Goal: Communication & Community: Answer question/provide support

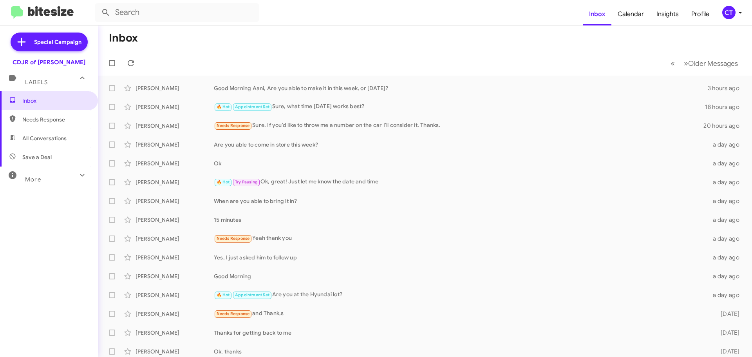
click at [737, 12] on icon at bounding box center [739, 12] width 9 height 9
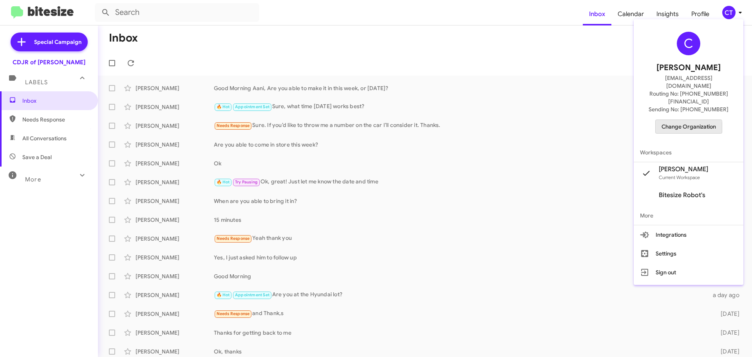
click at [690, 120] on span "Change Organization" at bounding box center [688, 126] width 54 height 13
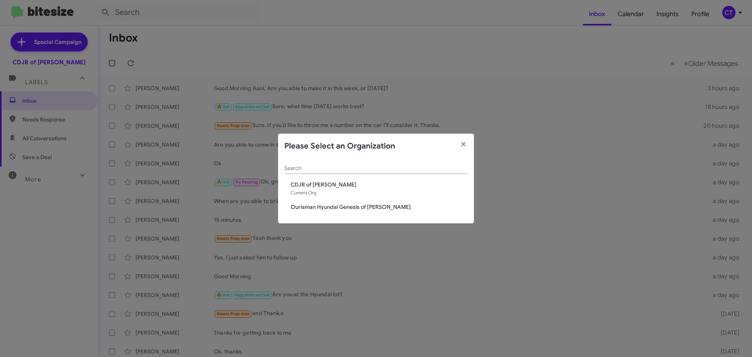
click at [313, 204] on span "Ourisman Hyundai Genesis of [PERSON_NAME]" at bounding box center [378, 207] width 177 height 8
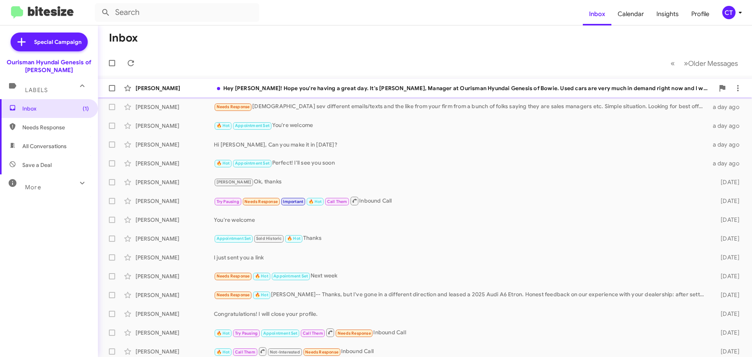
click at [326, 90] on div "Hey Jennifer! Hope you're having a great day. It's Ciara Taylor, Manager at Our…" at bounding box center [464, 88] width 500 height 8
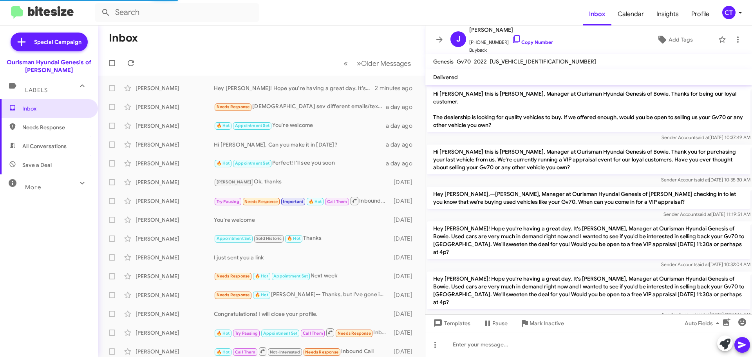
scroll to position [29, 0]
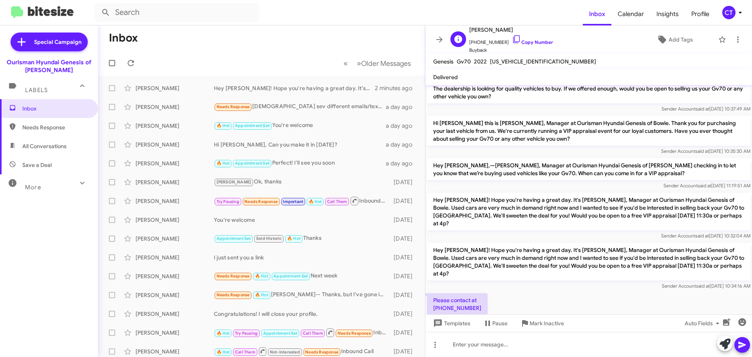
drag, startPoint x: 507, startPoint y: 38, endPoint x: 492, endPoint y: 49, distance: 18.0
click at [512, 38] on icon at bounding box center [516, 38] width 9 height 9
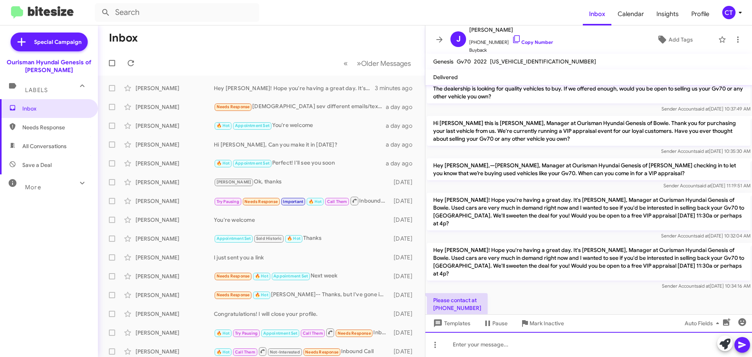
click at [537, 351] on div at bounding box center [588, 344] width 326 height 25
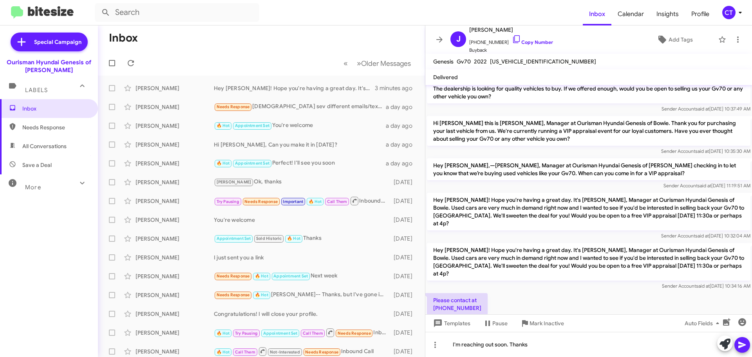
click at [743, 345] on icon at bounding box center [741, 344] width 7 height 7
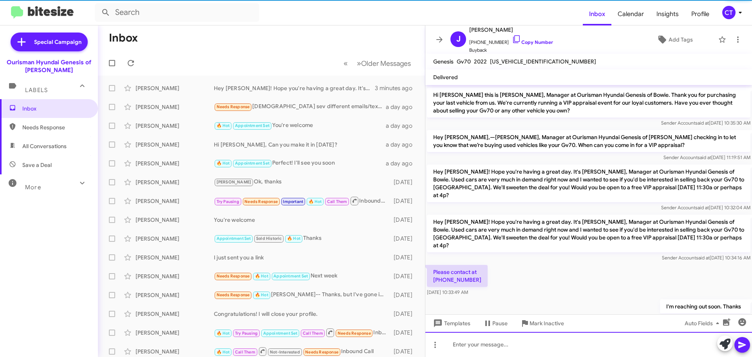
scroll to position [57, 0]
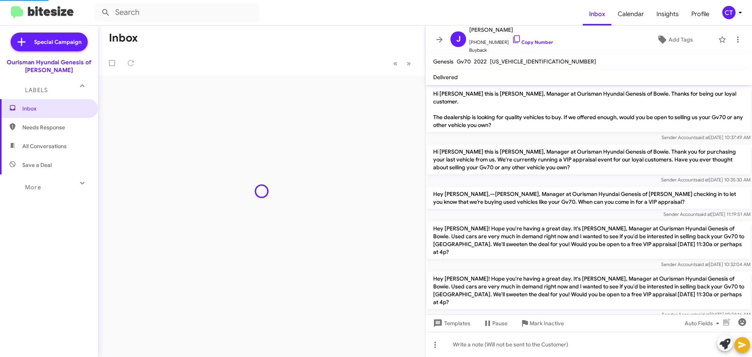
scroll to position [109, 0]
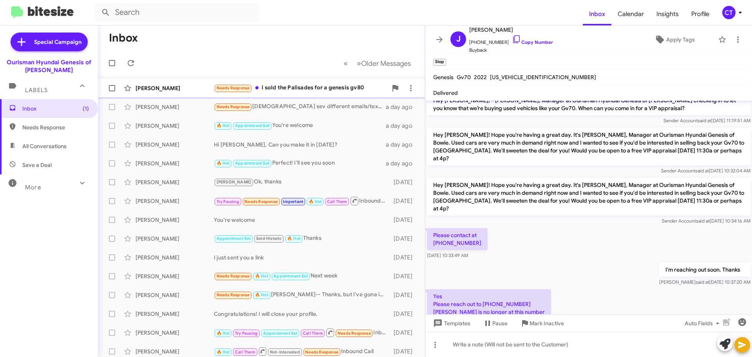
click at [305, 86] on div "Needs Response I sold the Palisades for a genesis gv80" at bounding box center [300, 87] width 173 height 9
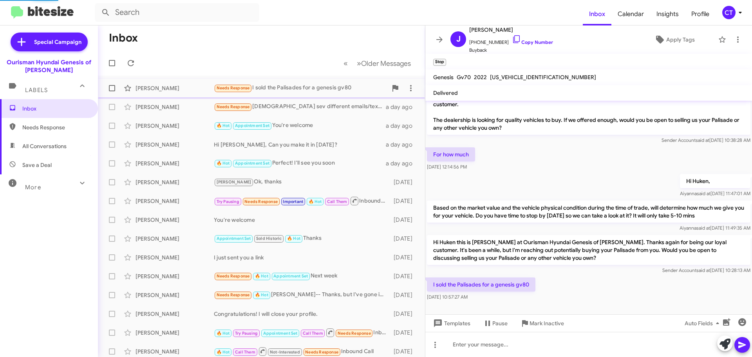
scroll to position [5, 0]
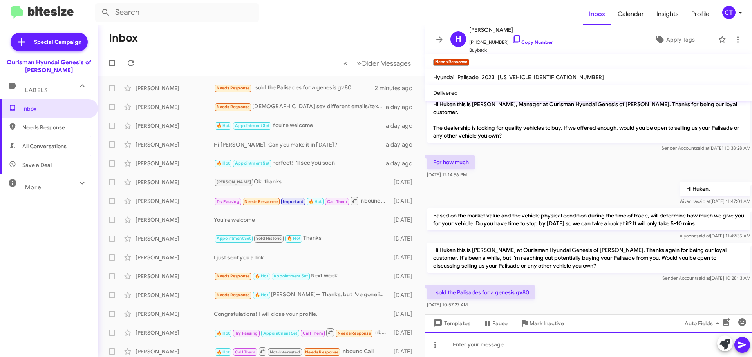
click at [499, 349] on div at bounding box center [588, 344] width 326 height 25
click at [751, 344] on div "How long ago?" at bounding box center [588, 344] width 326 height 25
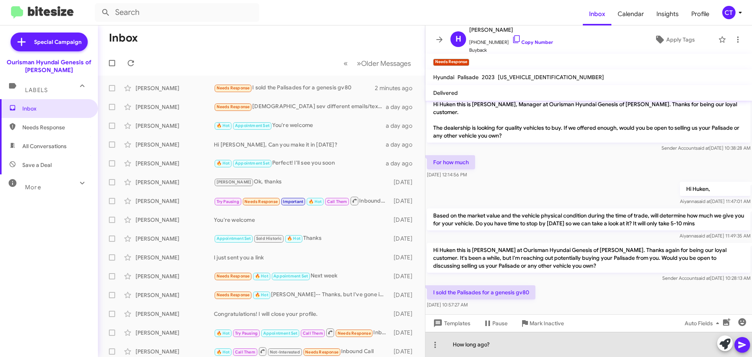
click at [746, 344] on button at bounding box center [742, 345] width 16 height 16
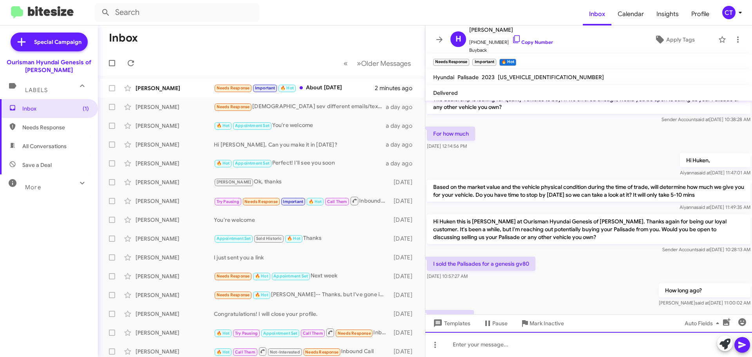
scroll to position [62, 0]
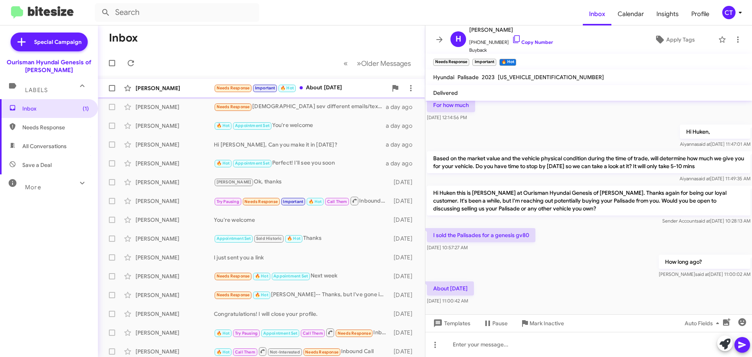
click at [338, 94] on div "Huken Samuels Needs Response Important 🔥 Hot About 4 months ago 2 minutes ago" at bounding box center [261, 88] width 314 height 16
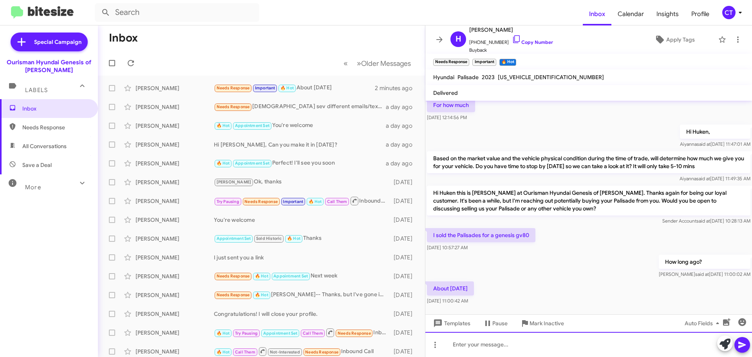
click at [488, 341] on div at bounding box center [588, 344] width 326 height 25
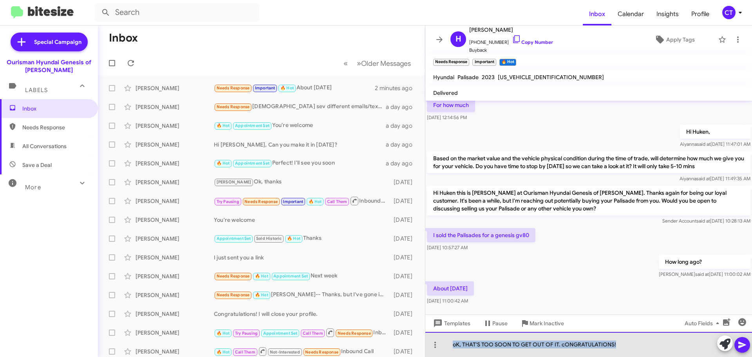
drag, startPoint x: 636, startPoint y: 343, endPoint x: 421, endPoint y: 353, distance: 215.5
click at [430, 353] on div "oK, THAT'S TOO SOON TO GET OUT OF IT. cONGRATULATIONS!" at bounding box center [588, 344] width 326 height 25
click at [473, 344] on div "Ok, thats too early to get out of it. Congratulations!" at bounding box center [588, 344] width 326 height 25
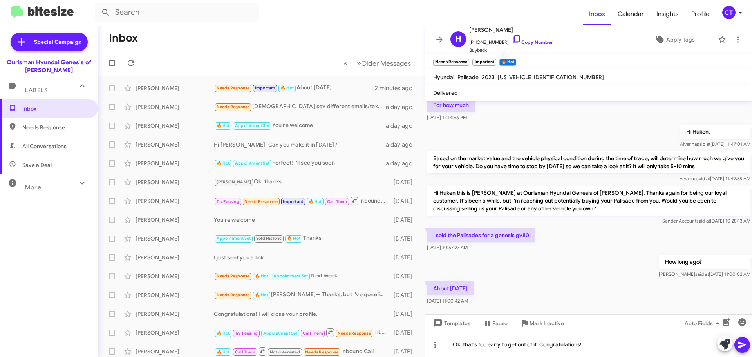
click at [737, 347] on icon at bounding box center [741, 344] width 9 height 9
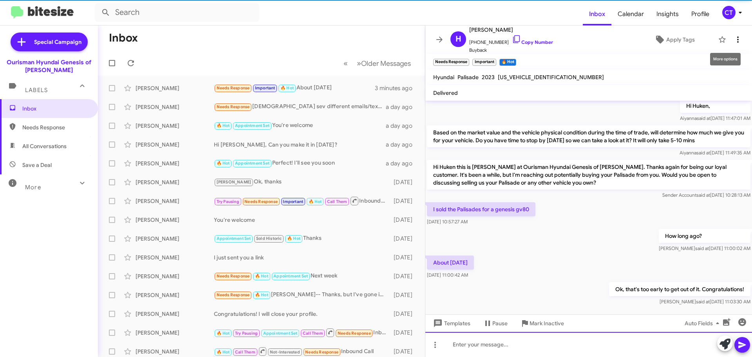
scroll to position [91, 0]
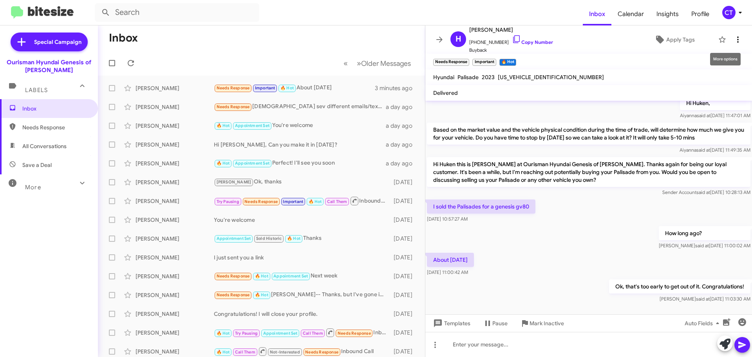
click at [735, 38] on icon at bounding box center [737, 39] width 9 height 9
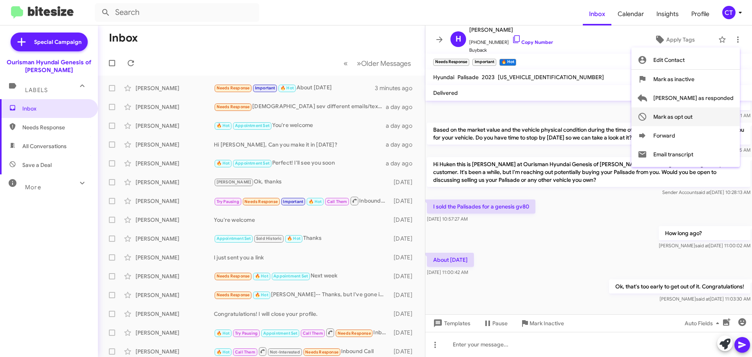
click at [692, 117] on span "Mark as opt out" at bounding box center [672, 116] width 39 height 19
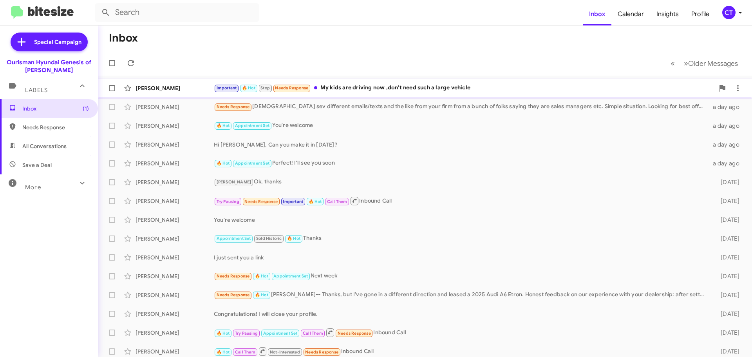
click at [377, 85] on div "Important 🔥 Hot Stop Needs Response My kids are driving now ,don't need such a …" at bounding box center [464, 87] width 500 height 9
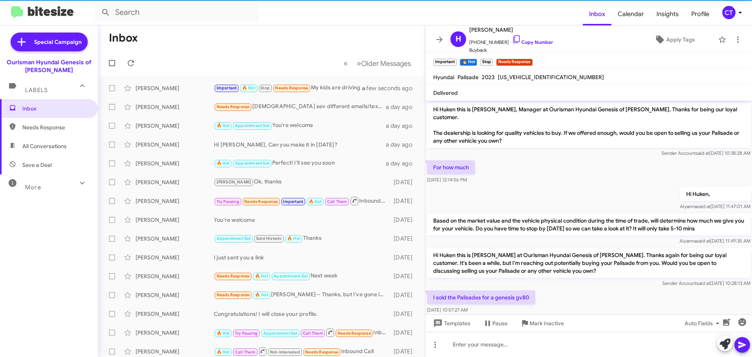
scroll to position [120, 0]
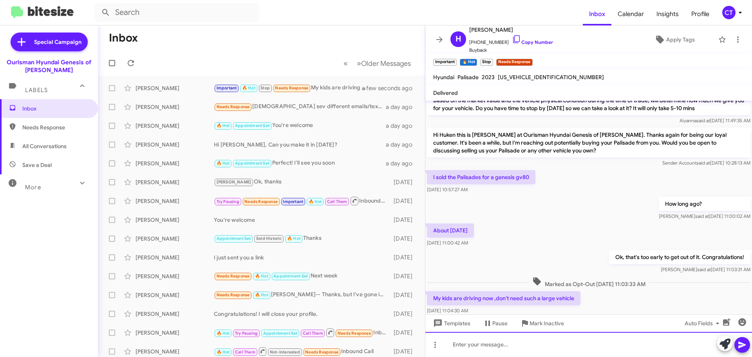
click at [509, 345] on div at bounding box center [588, 344] width 326 height 25
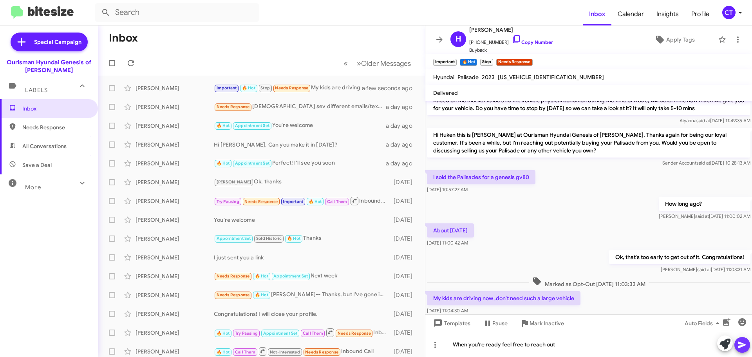
click at [746, 341] on button at bounding box center [742, 345] width 16 height 16
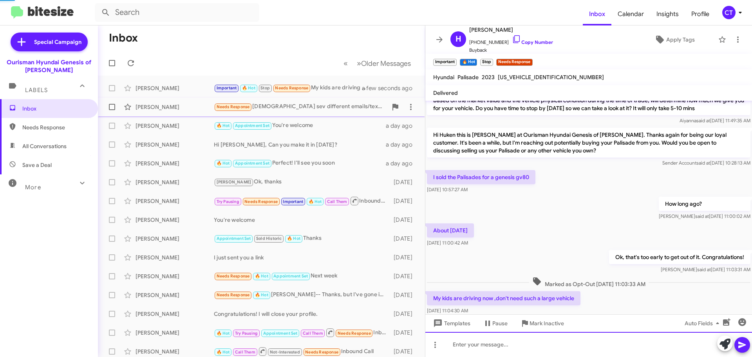
scroll to position [0, 0]
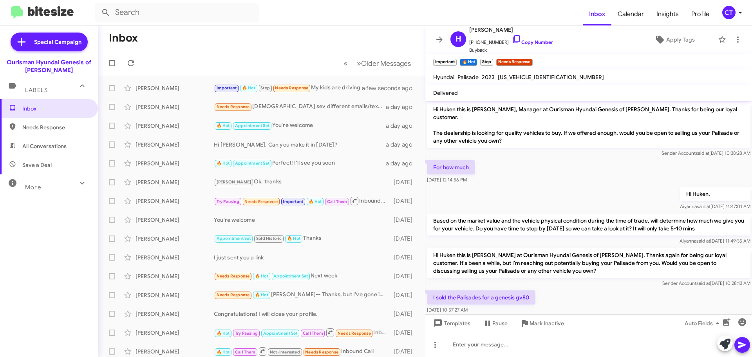
click at [733, 9] on div "CT" at bounding box center [728, 12] width 13 height 13
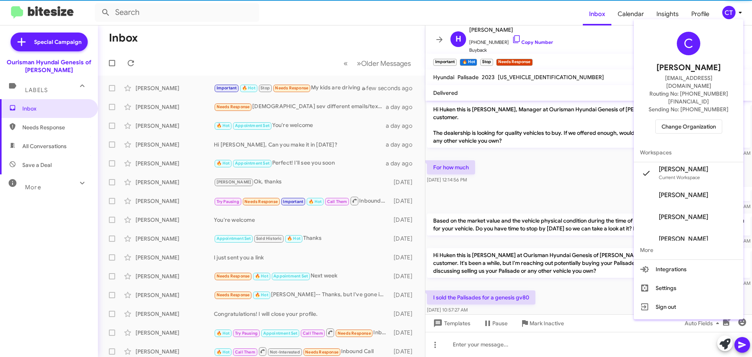
click at [687, 120] on span "Change Organization" at bounding box center [688, 126] width 54 height 13
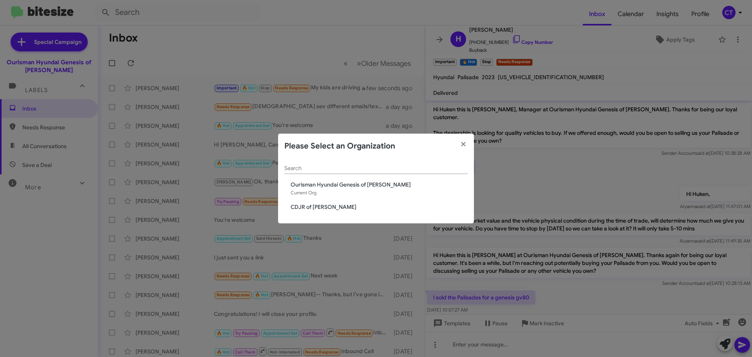
click at [314, 206] on span "CDJR of [PERSON_NAME]" at bounding box center [378, 207] width 177 height 8
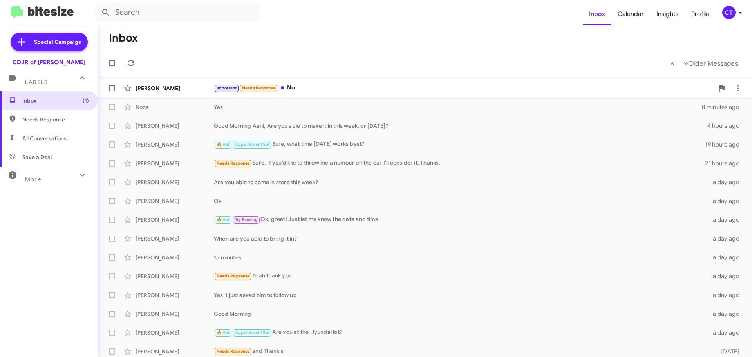
click at [380, 88] on div "Important Needs Response No" at bounding box center [464, 87] width 500 height 9
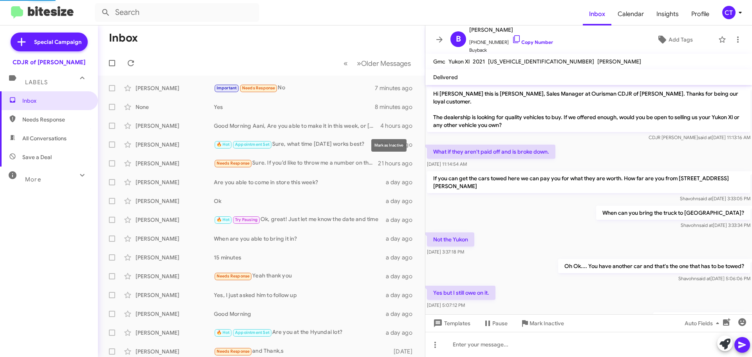
scroll to position [392, 0]
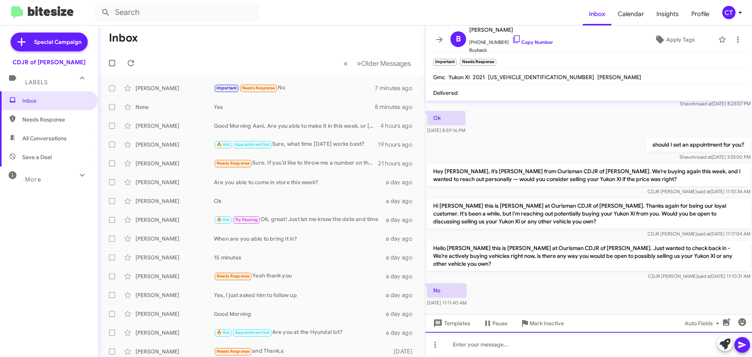
click at [503, 352] on div at bounding box center [588, 344] width 326 height 25
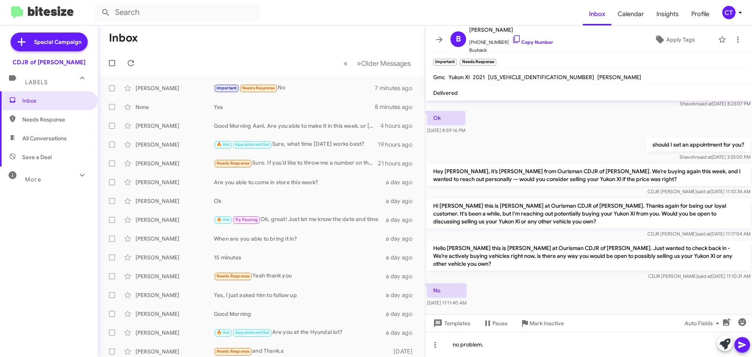
click at [745, 346] on icon at bounding box center [741, 344] width 9 height 9
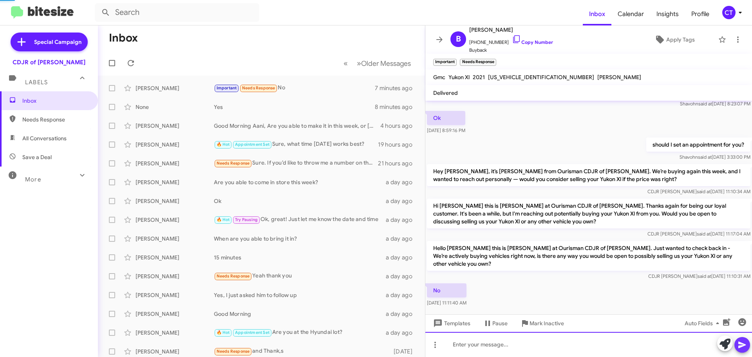
scroll to position [0, 0]
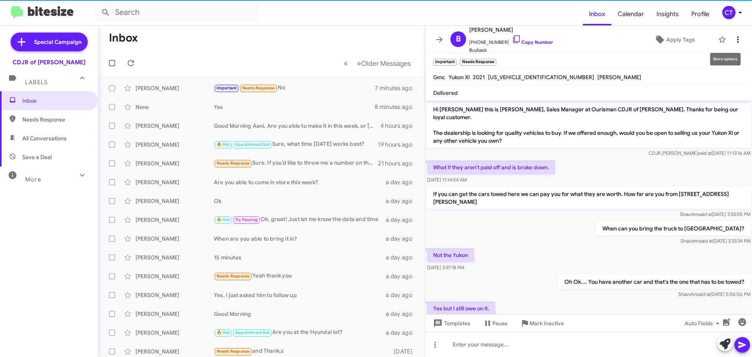
click at [732, 34] on button at bounding box center [738, 40] width 16 height 16
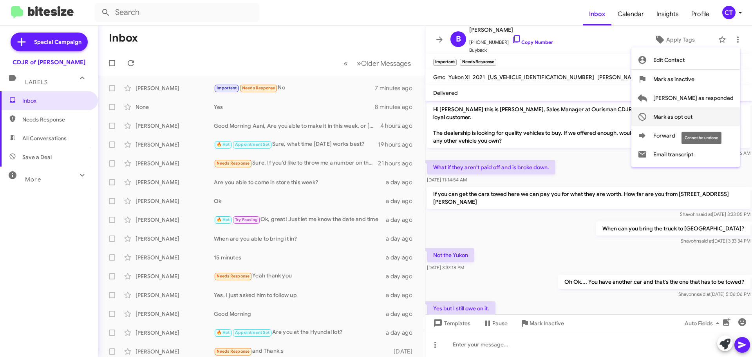
click at [692, 108] on span "Mark as opt out" at bounding box center [672, 116] width 39 height 19
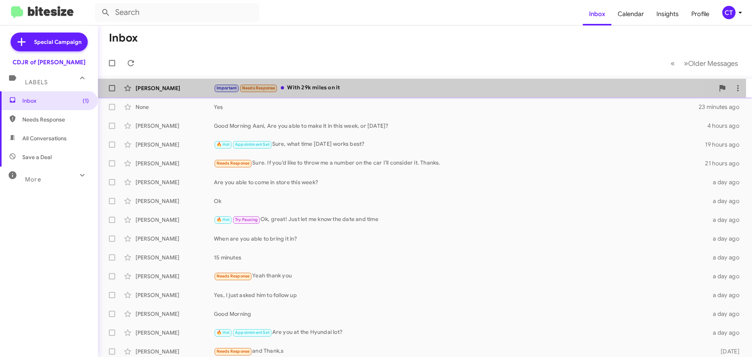
click at [376, 89] on div "Important Needs Response With 29k miles on it" at bounding box center [464, 87] width 500 height 9
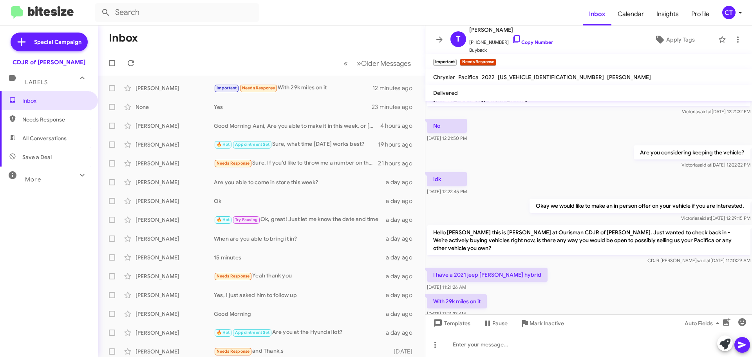
scroll to position [184, 0]
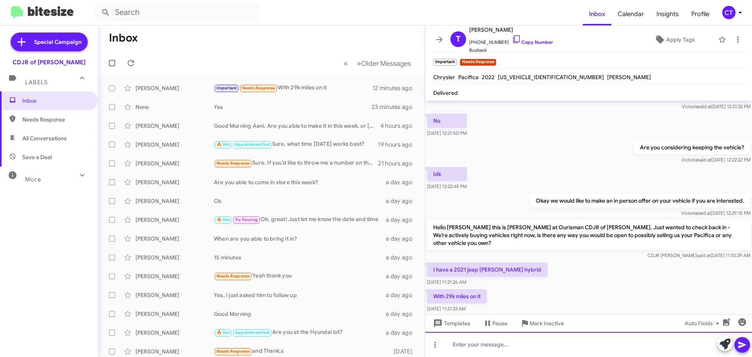
click at [527, 348] on div at bounding box center [588, 344] width 326 height 25
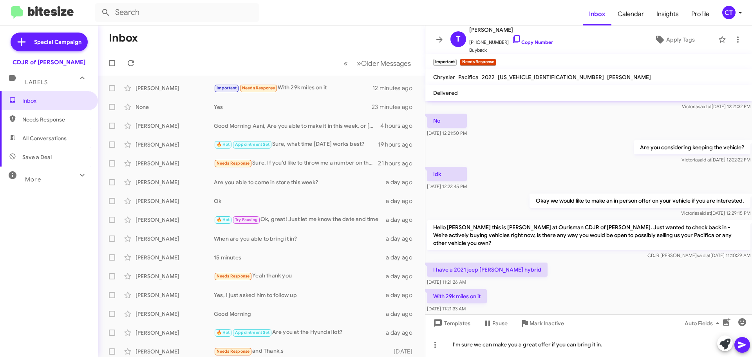
click at [743, 344] on icon at bounding box center [741, 344] width 9 height 9
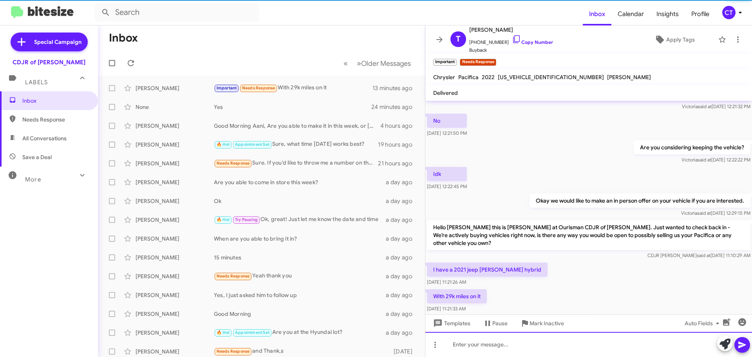
scroll to position [0, 0]
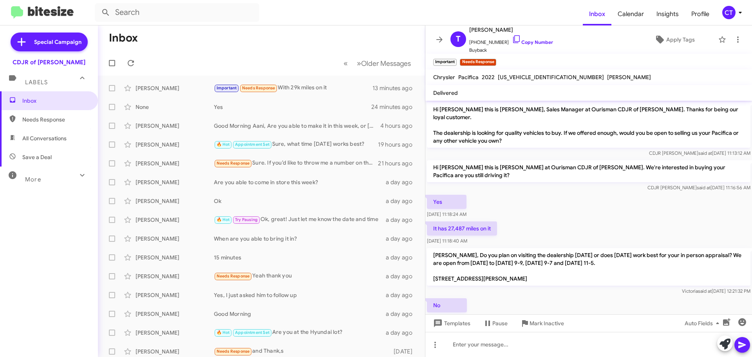
click at [737, 14] on icon at bounding box center [739, 12] width 9 height 9
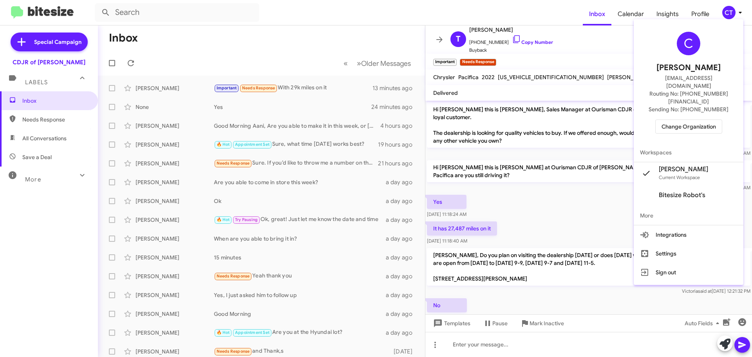
click at [687, 120] on span "Change Organization" at bounding box center [688, 126] width 54 height 13
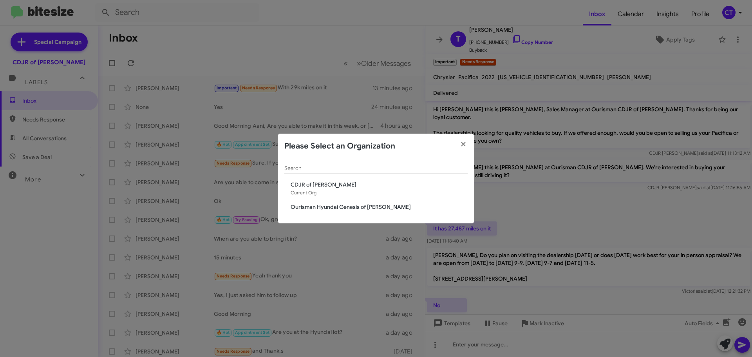
click at [370, 205] on span "Ourisman Hyundai Genesis of [PERSON_NAME]" at bounding box center [378, 207] width 177 height 8
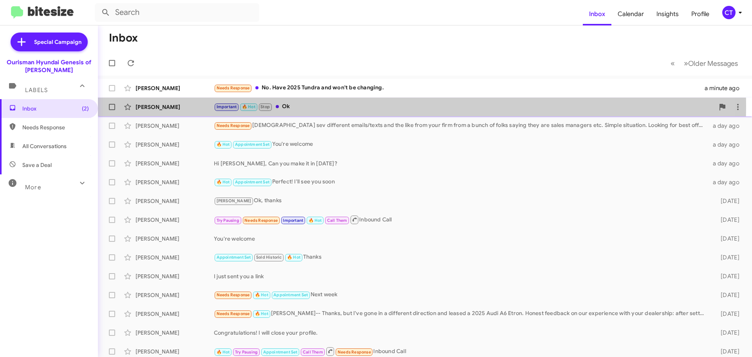
click at [292, 106] on div "Important 🔥 Hot Stop Ok" at bounding box center [464, 106] width 500 height 9
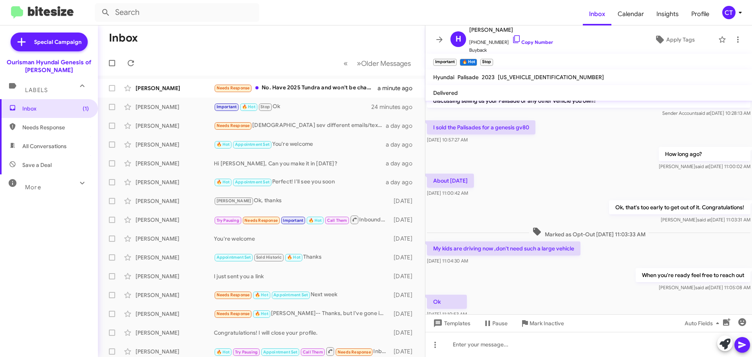
scroll to position [193, 0]
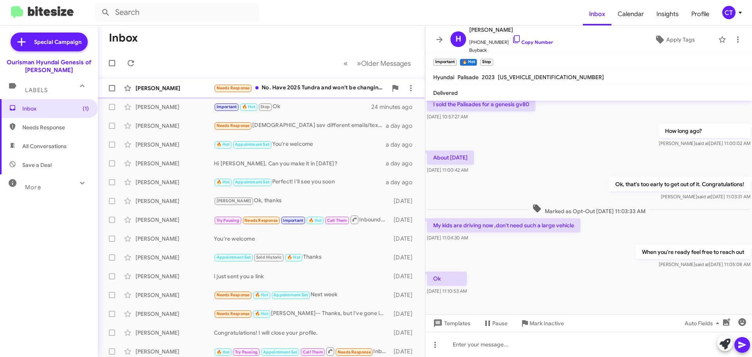
click at [297, 95] on div "David Compton Needs Response No. Have 2025 Tundra and won't be changing. a minu…" at bounding box center [261, 88] width 314 height 16
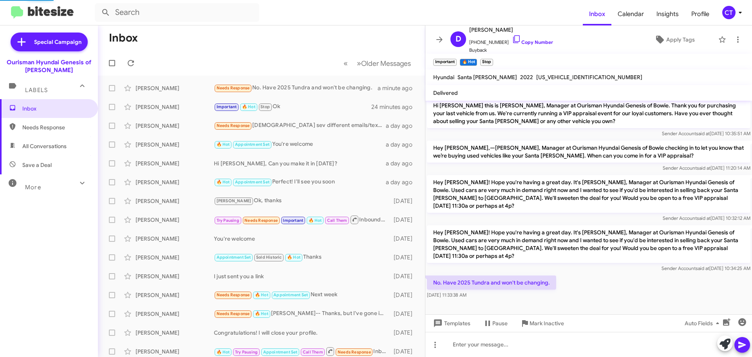
scroll to position [73, 0]
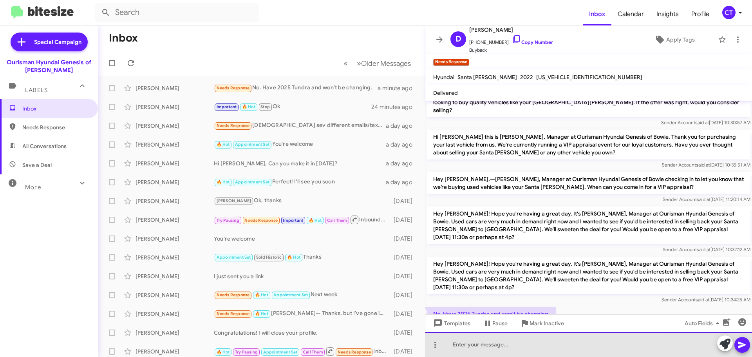
click at [510, 352] on div at bounding box center [588, 344] width 326 height 25
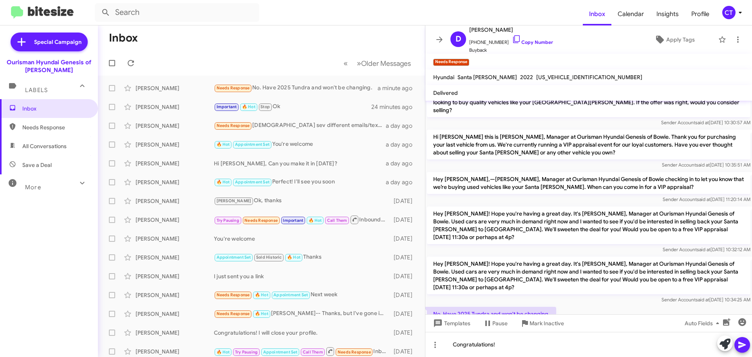
click at [743, 350] on span at bounding box center [741, 345] width 9 height 16
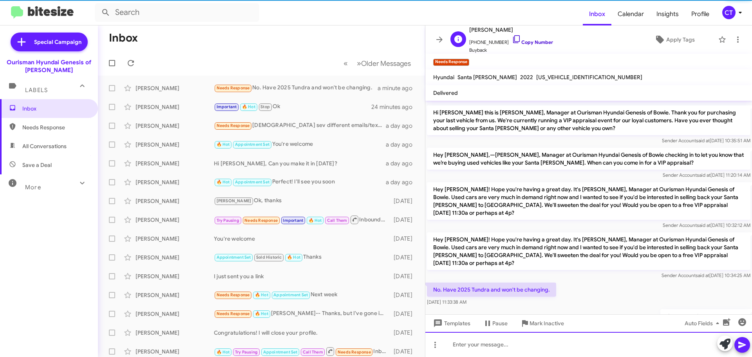
scroll to position [101, 0]
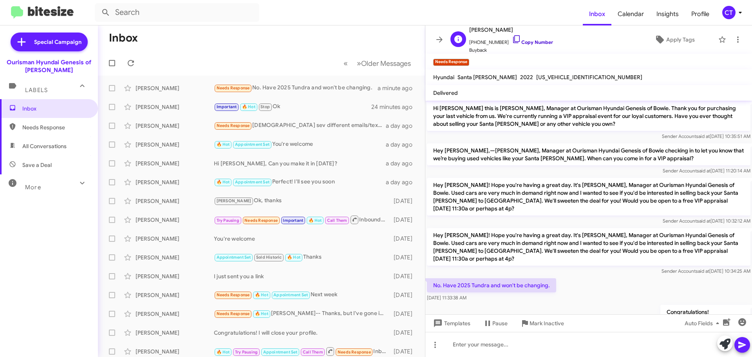
click at [512, 37] on icon at bounding box center [516, 38] width 9 height 9
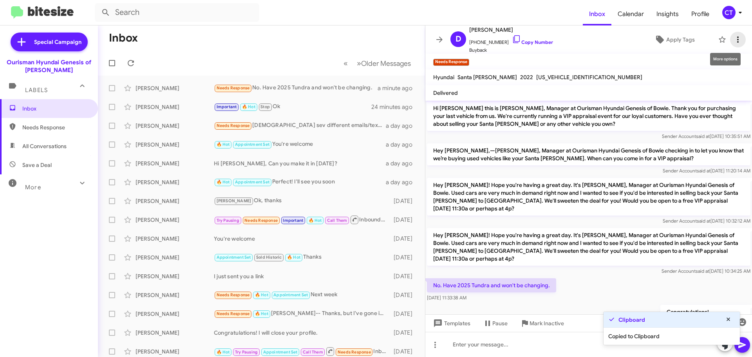
click at [734, 44] on button at bounding box center [738, 40] width 16 height 16
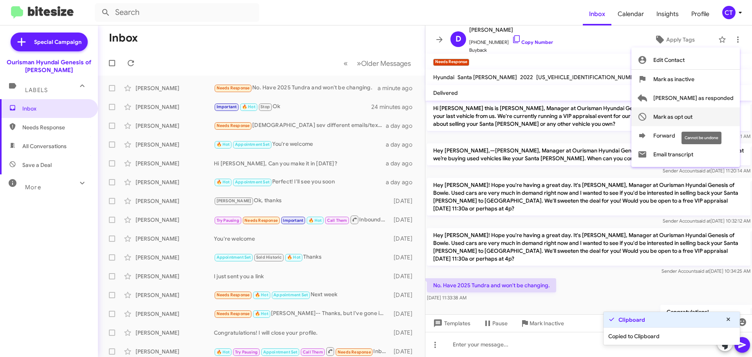
click at [692, 119] on span "Mark as opt out" at bounding box center [672, 116] width 39 height 19
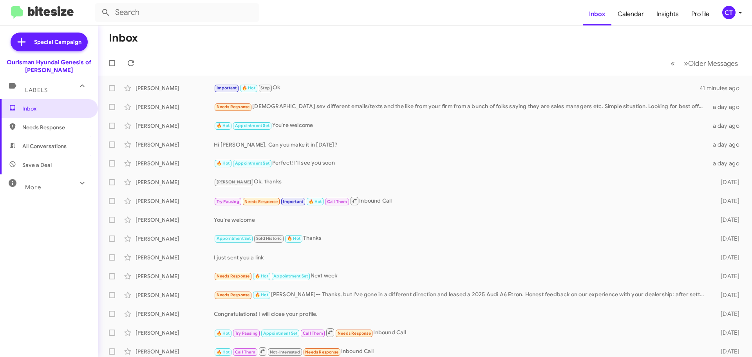
drag, startPoint x: 740, startPoint y: 11, endPoint x: 736, endPoint y: 12, distance: 4.6
click at [739, 11] on icon at bounding box center [739, 12] width 9 height 9
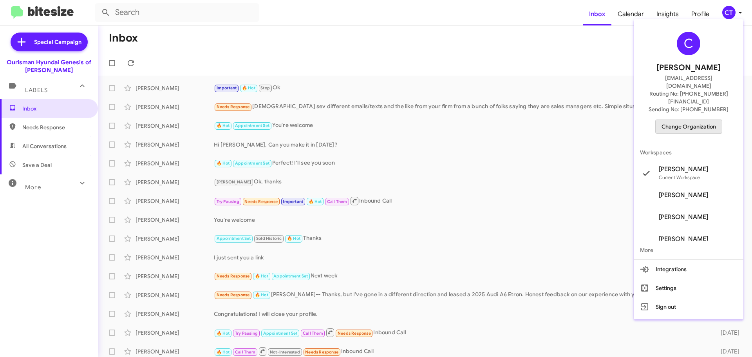
click at [673, 120] on span "Change Organization" at bounding box center [688, 126] width 54 height 13
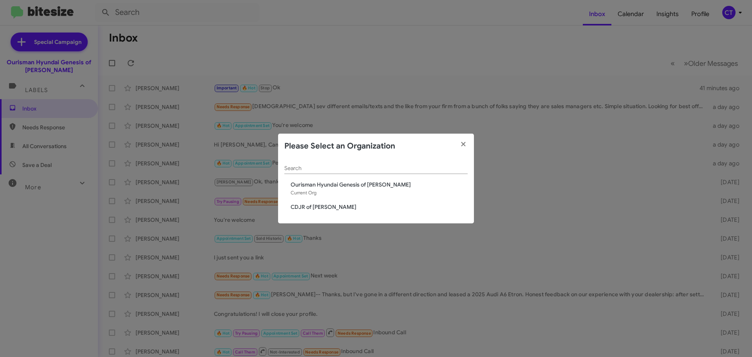
click at [321, 207] on span "CDJR of [PERSON_NAME]" at bounding box center [378, 207] width 177 height 8
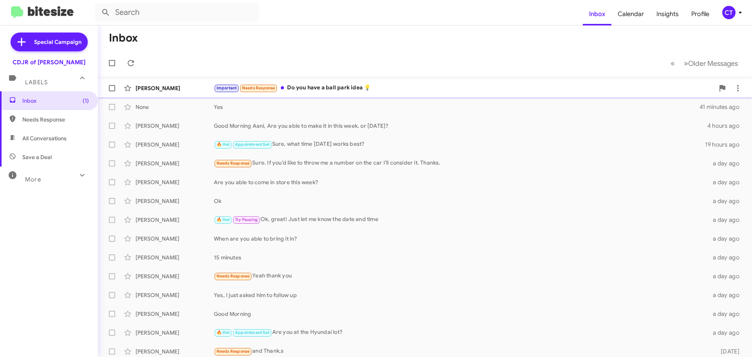
click at [296, 89] on div "Important Needs Response Do you have a ball park idea 💡" at bounding box center [464, 87] width 500 height 9
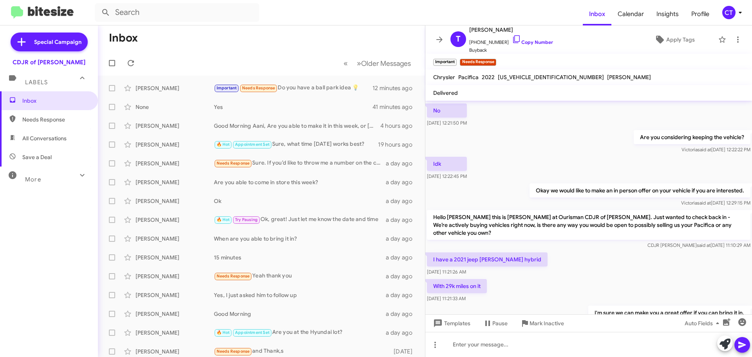
scroll to position [242, 0]
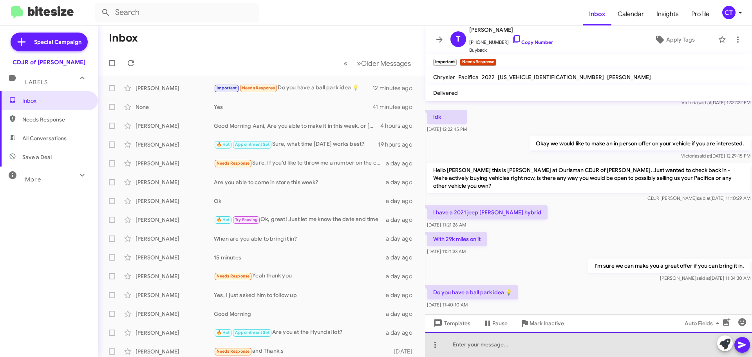
click at [480, 346] on div at bounding box center [588, 344] width 326 height 25
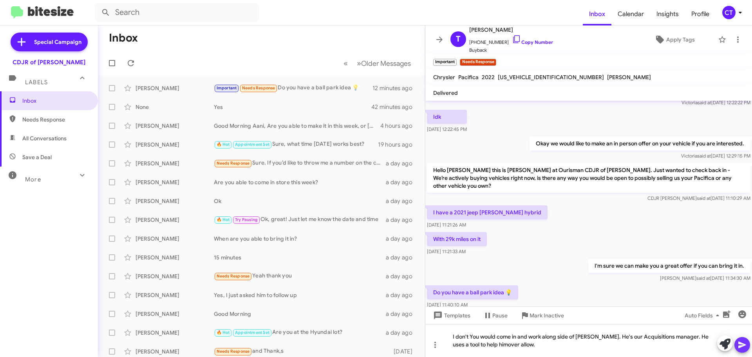
click at [742, 350] on span at bounding box center [741, 345] width 9 height 16
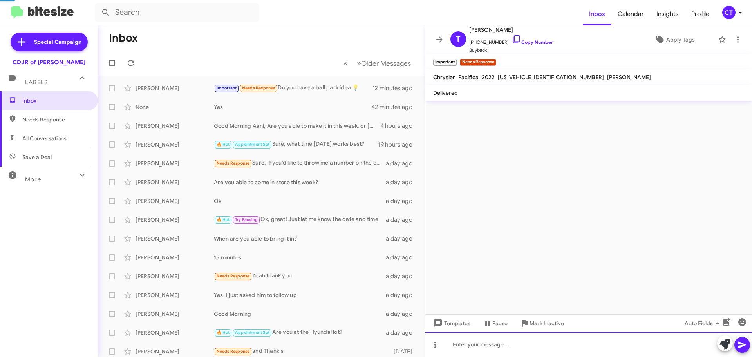
scroll to position [0, 0]
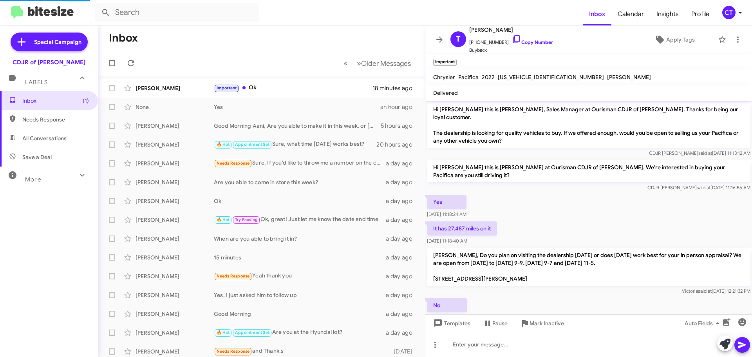
scroll to position [291, 0]
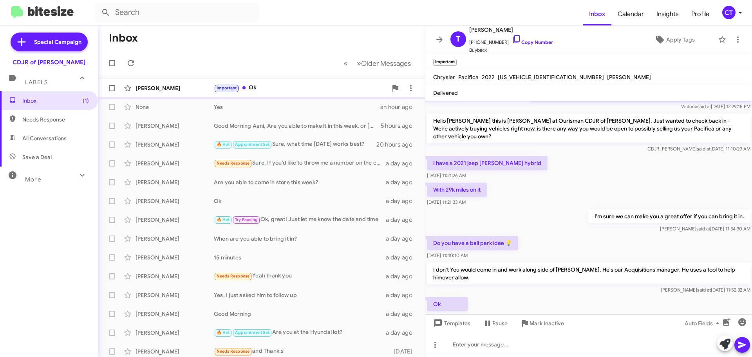
click at [310, 88] on div "Important Ok" at bounding box center [300, 87] width 173 height 9
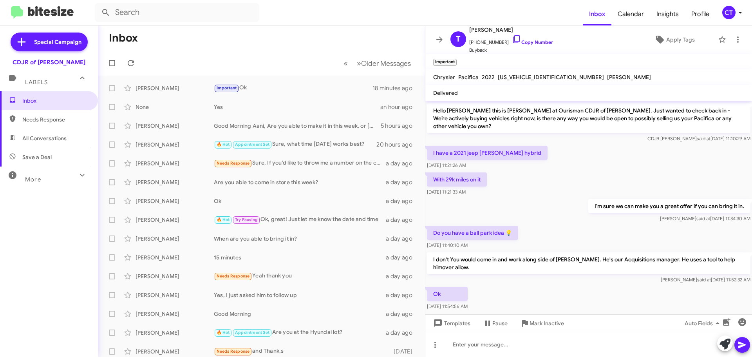
scroll to position [306, 0]
